Goal: Entertainment & Leisure: Consume media (video, audio)

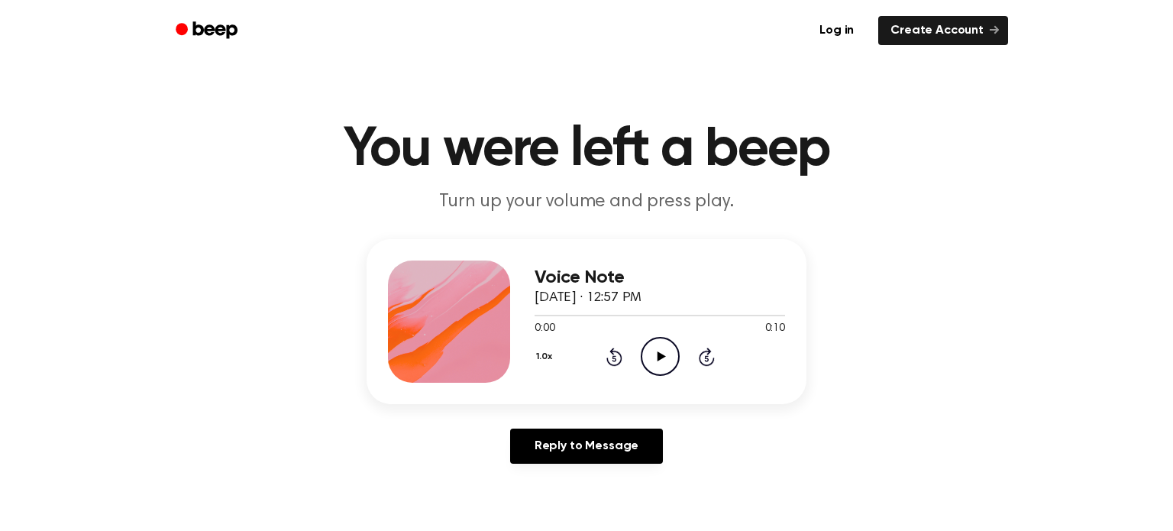
click at [649, 358] on icon "Play Audio" at bounding box center [660, 356] width 39 height 39
click at [659, 355] on icon at bounding box center [661, 356] width 8 height 10
click at [649, 358] on icon "Play Audio" at bounding box center [660, 356] width 39 height 39
click at [650, 353] on icon "Play Audio" at bounding box center [660, 356] width 39 height 39
click at [653, 358] on icon "Play Audio" at bounding box center [660, 356] width 39 height 39
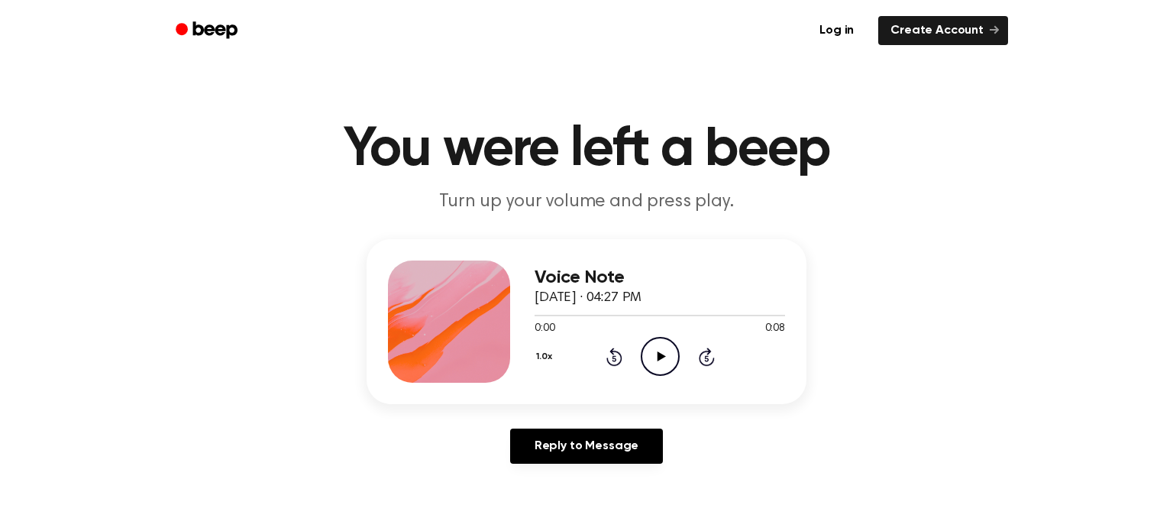
click at [658, 363] on icon "Play Audio" at bounding box center [660, 356] width 39 height 39
click at [642, 354] on circle at bounding box center [660, 356] width 37 height 37
click at [665, 351] on icon "Play Audio" at bounding box center [660, 356] width 39 height 39
click at [665, 352] on icon "Play Audio" at bounding box center [660, 356] width 39 height 39
click at [666, 358] on icon "Play Audio" at bounding box center [660, 356] width 39 height 39
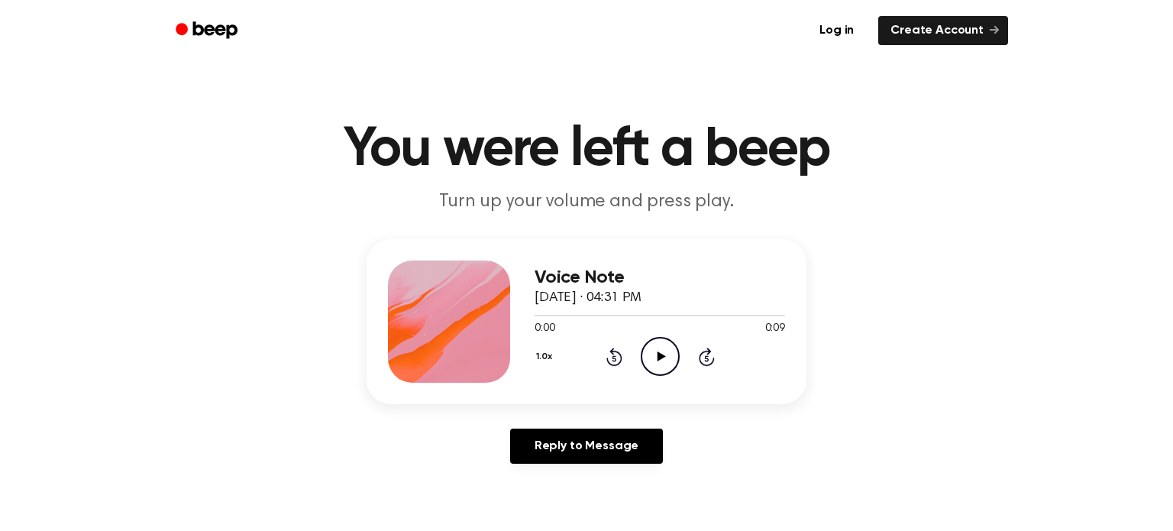
click at [666, 361] on icon "Play Audio" at bounding box center [660, 356] width 39 height 39
click at [652, 363] on icon "Play Audio" at bounding box center [660, 356] width 39 height 39
click at [666, 367] on icon "Play Audio" at bounding box center [660, 356] width 39 height 39
